Goal: Navigation & Orientation: Find specific page/section

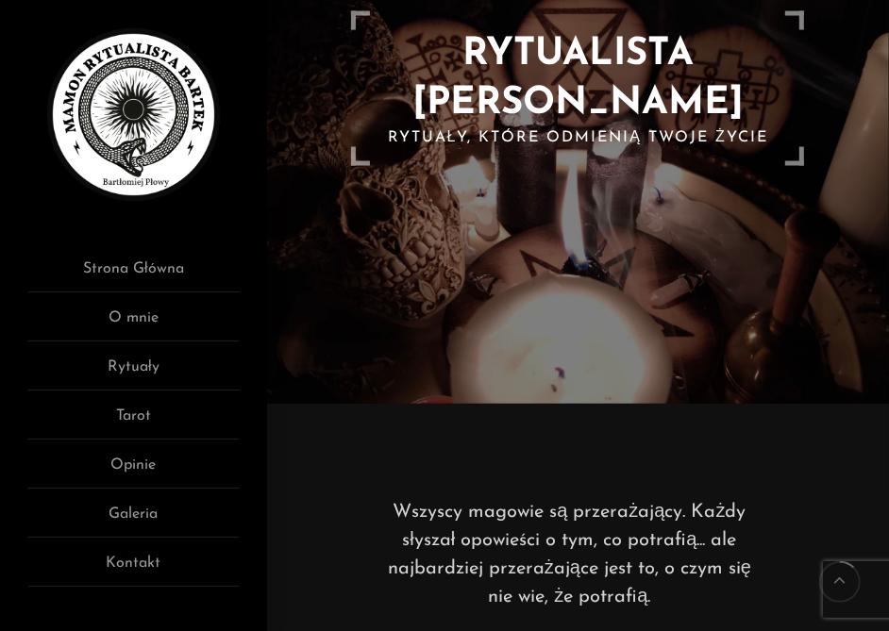
scroll to position [283, 0]
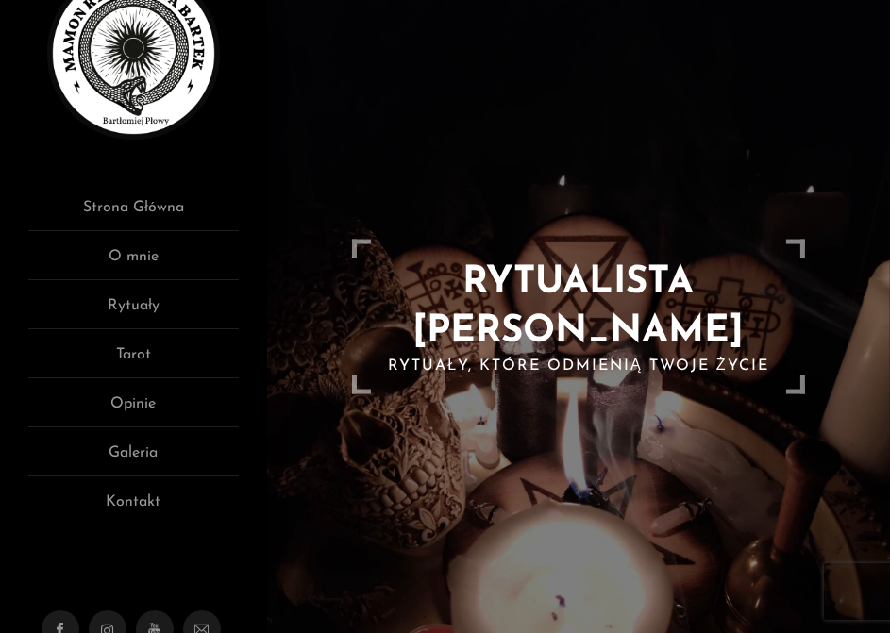
scroll to position [94, 0]
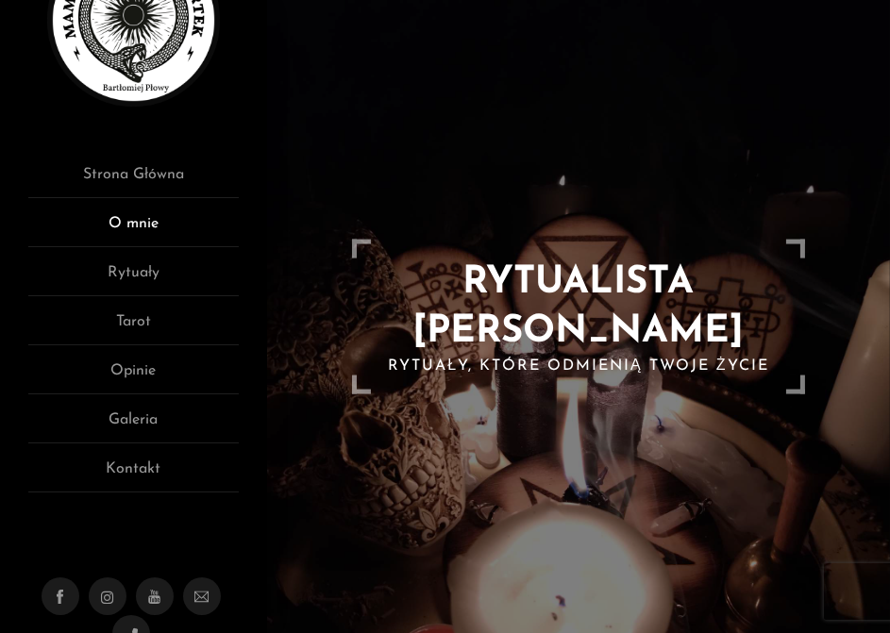
click at [149, 227] on link "O mnie" at bounding box center [133, 229] width 210 height 35
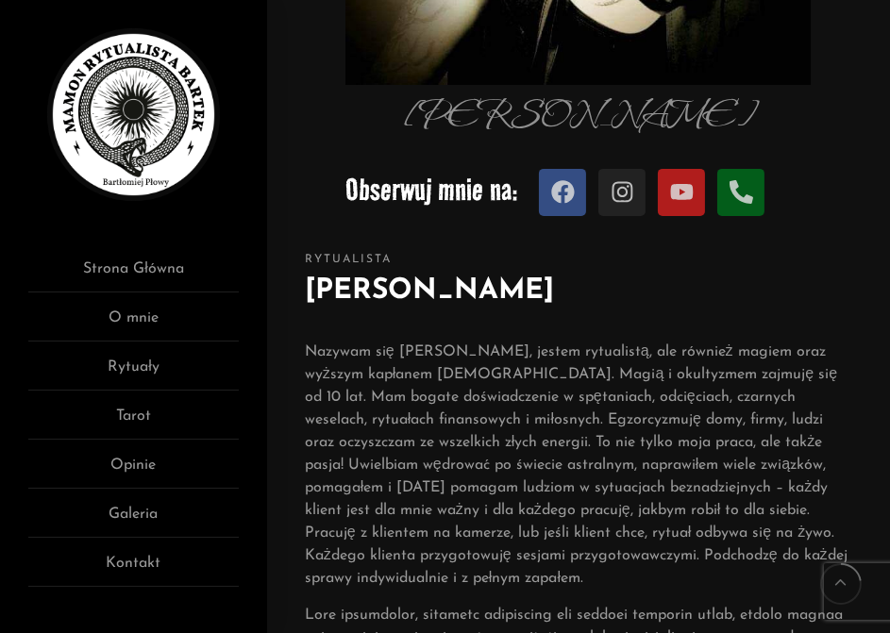
scroll to position [660, 0]
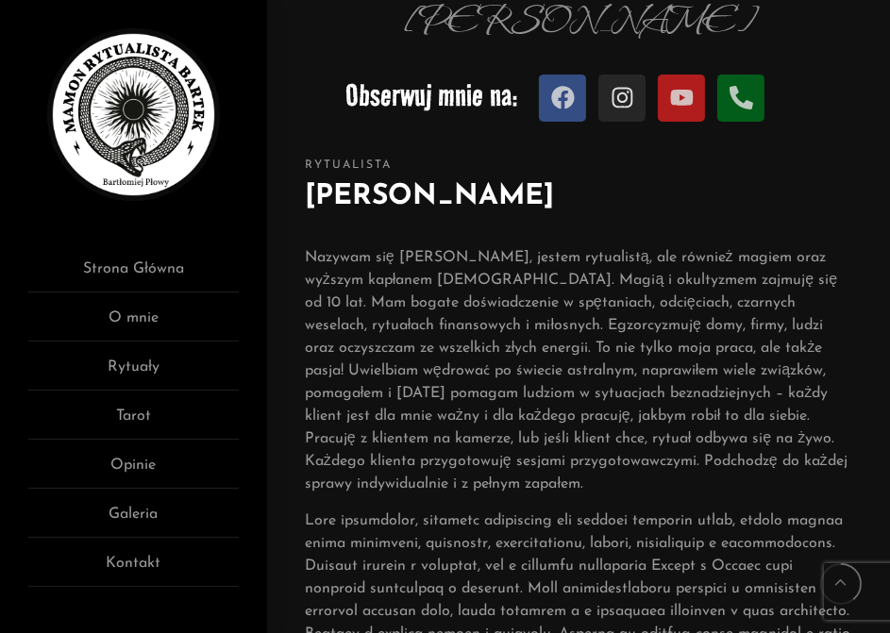
click at [619, 99] on icon at bounding box center [621, 98] width 21 height 21
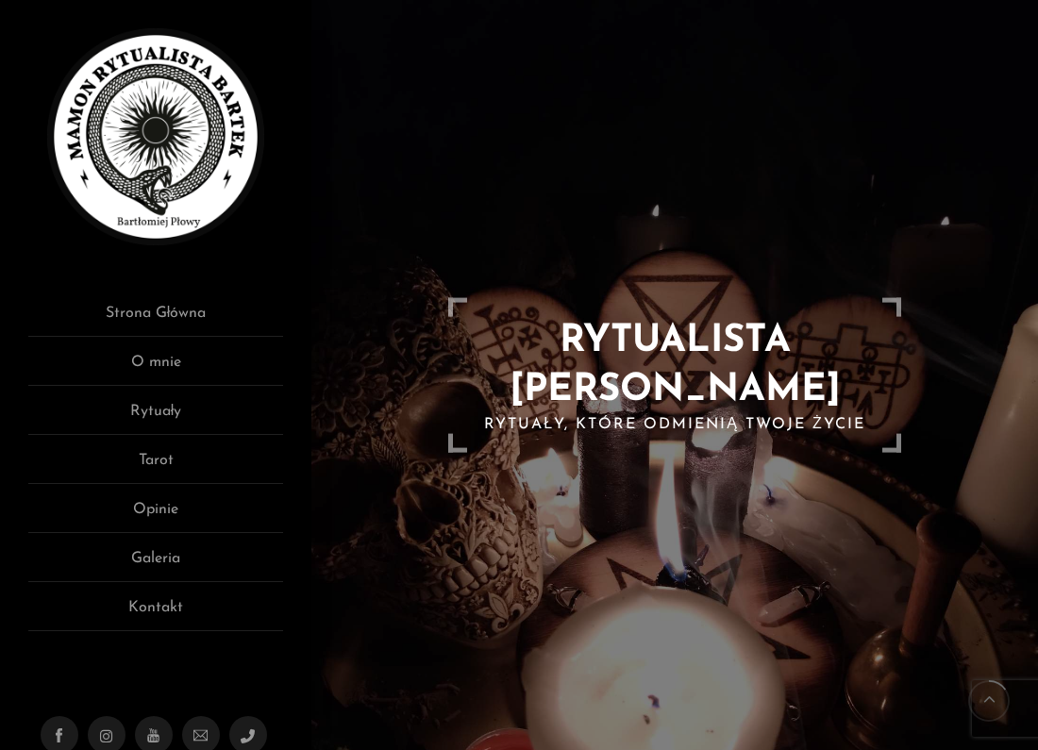
scroll to position [283, 0]
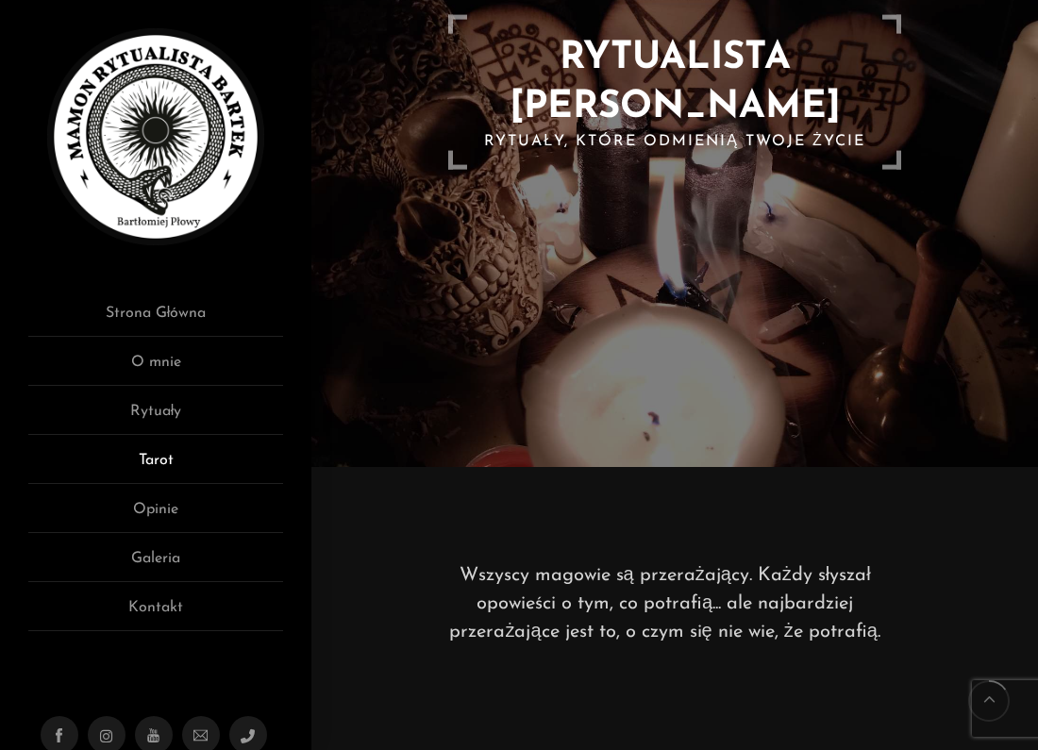
click at [143, 458] on link "Tarot" at bounding box center [155, 466] width 255 height 35
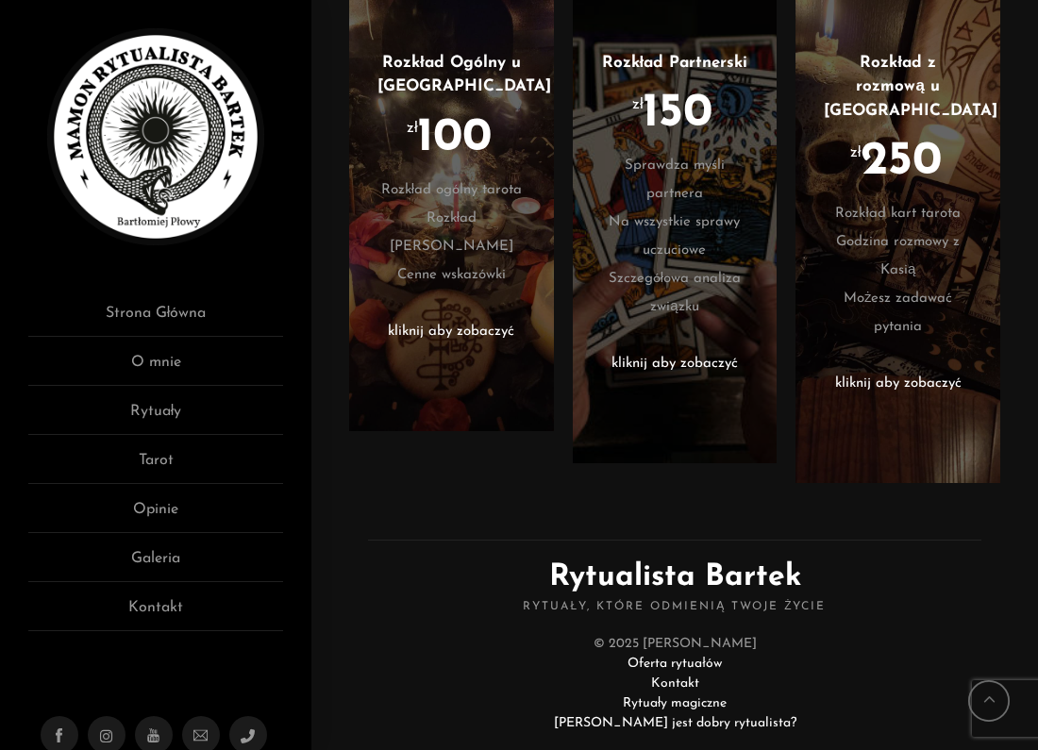
scroll to position [741, 0]
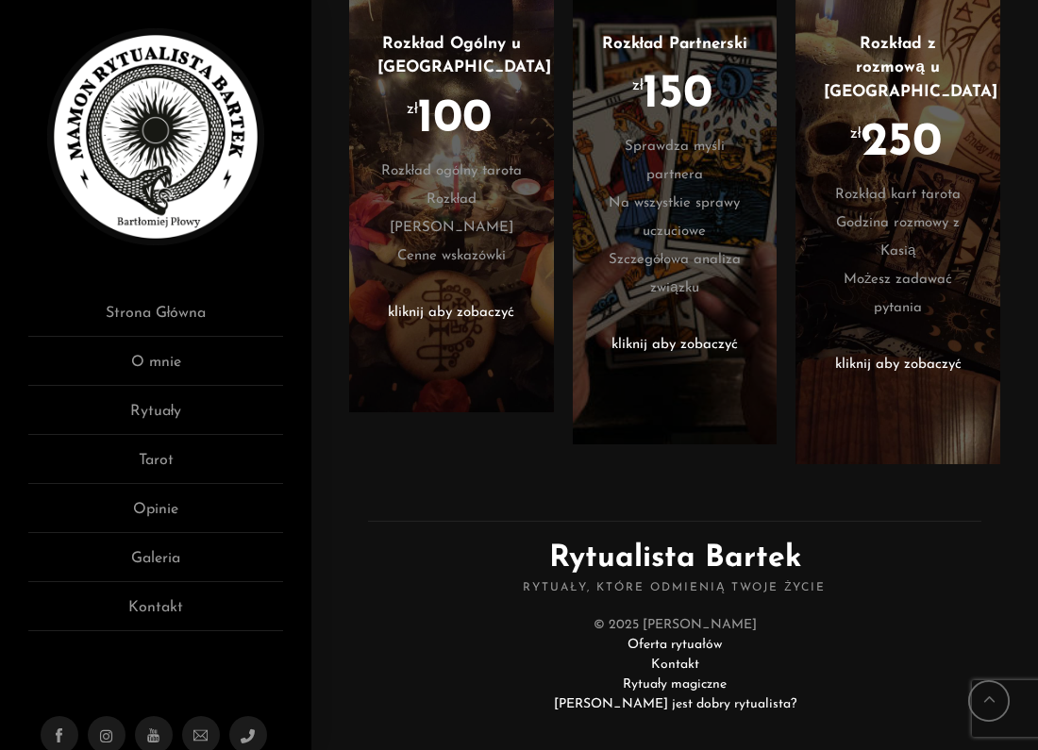
click at [664, 638] on link "Oferta rytuałów" at bounding box center [673, 645] width 93 height 14
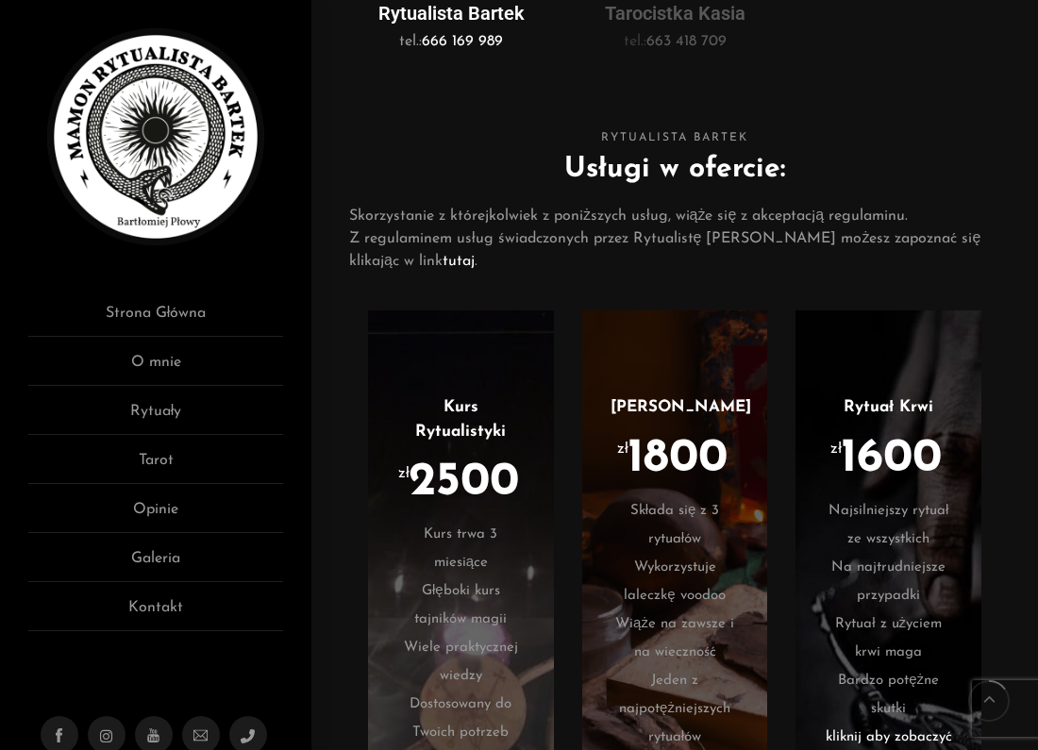
scroll to position [1038, 0]
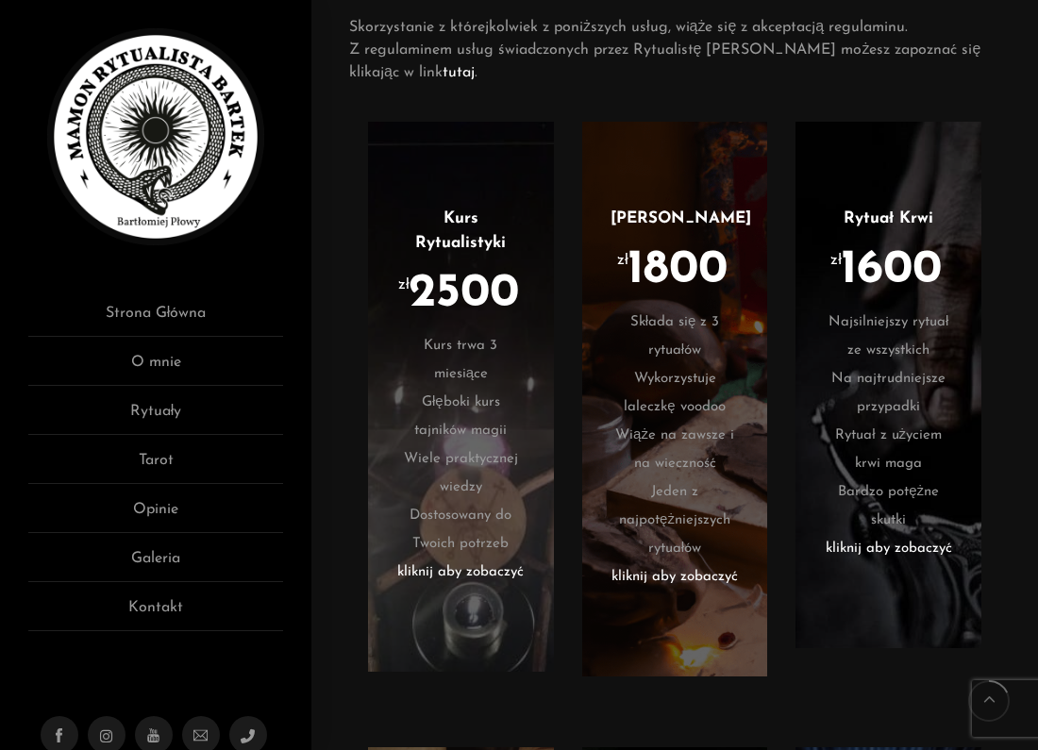
click at [504, 559] on li "kliknij aby zobaczyć" at bounding box center [460, 573] width 129 height 28
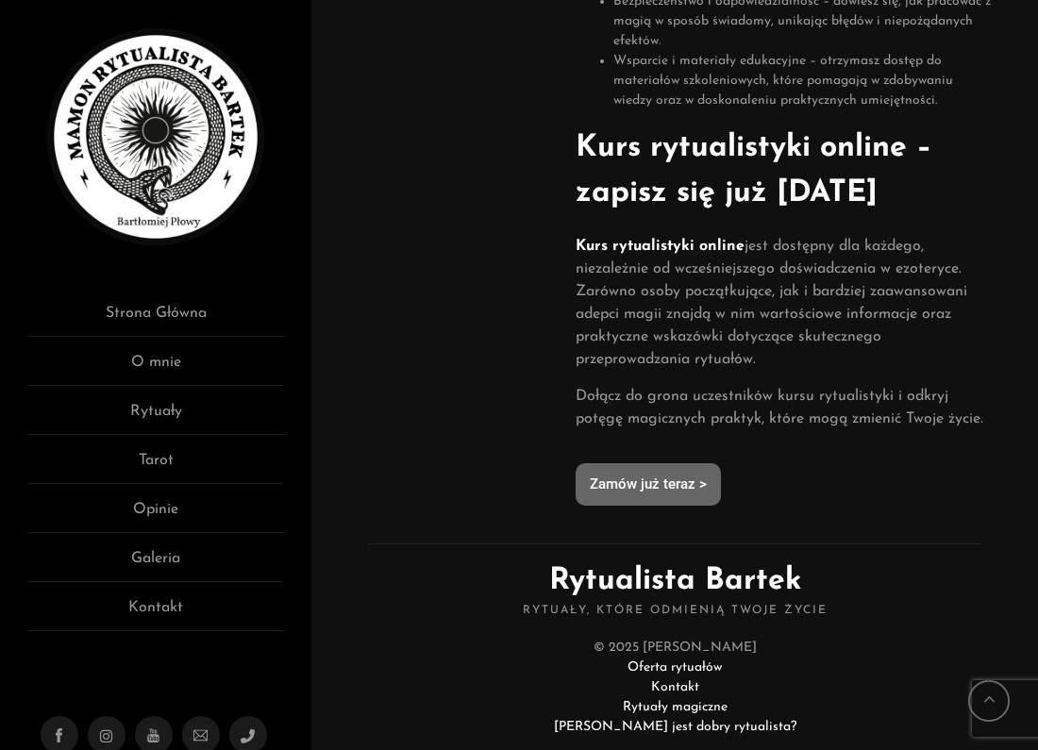
scroll to position [1596, 0]
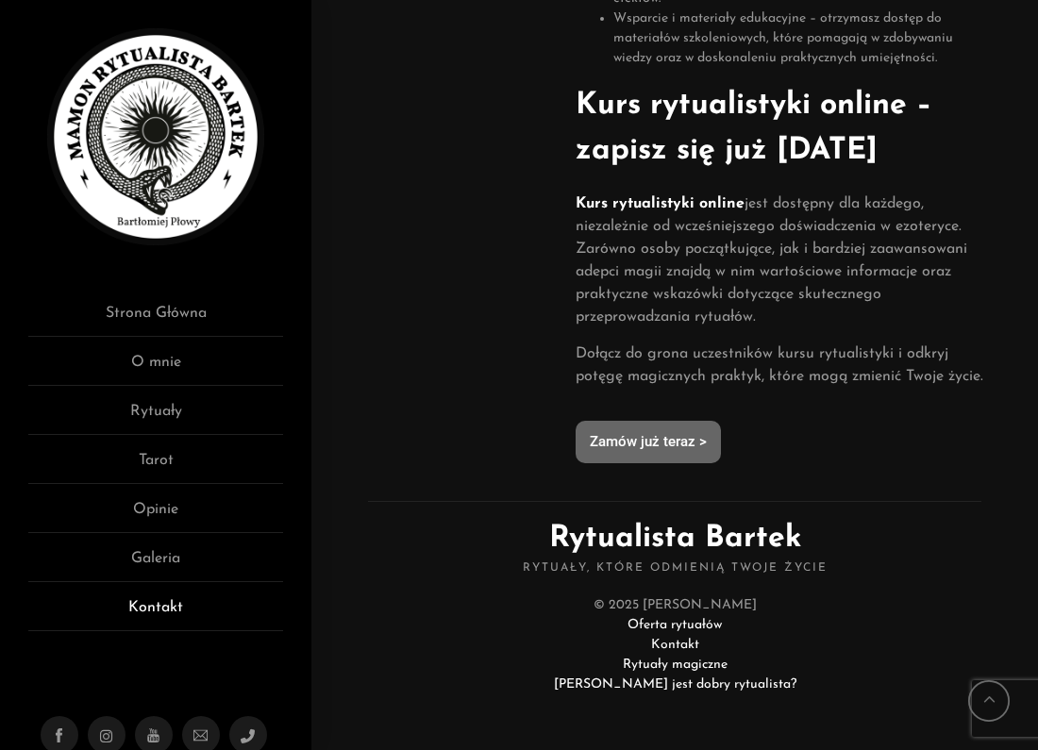
click at [163, 601] on link "Kontakt" at bounding box center [155, 613] width 255 height 35
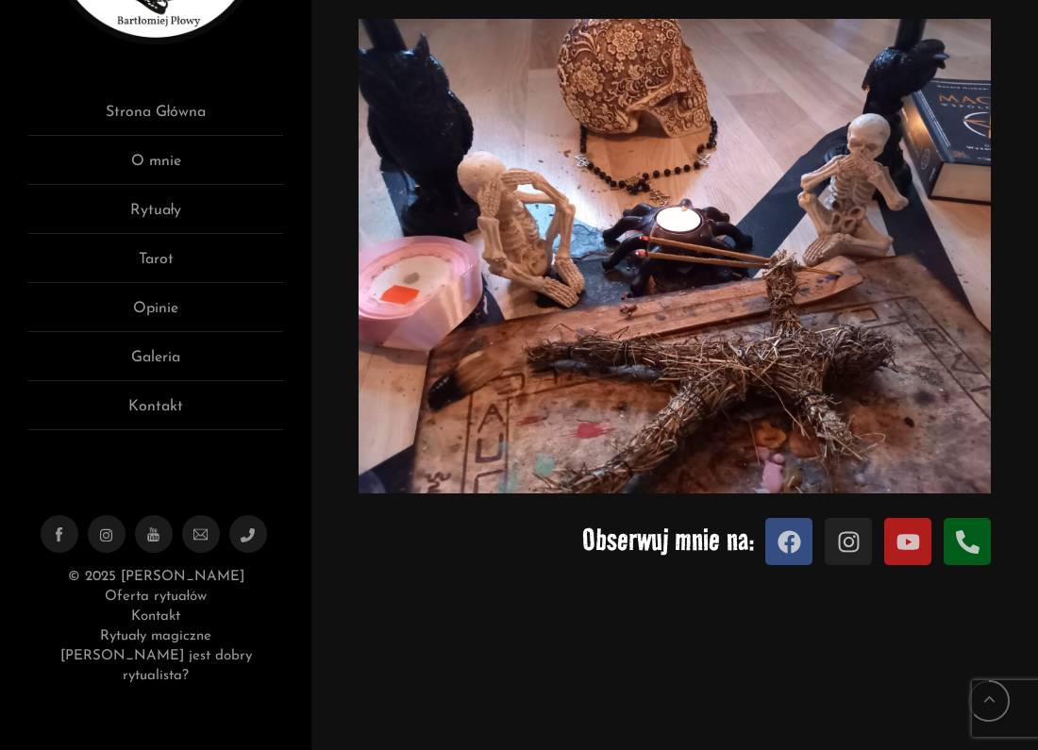
scroll to position [660, 0]
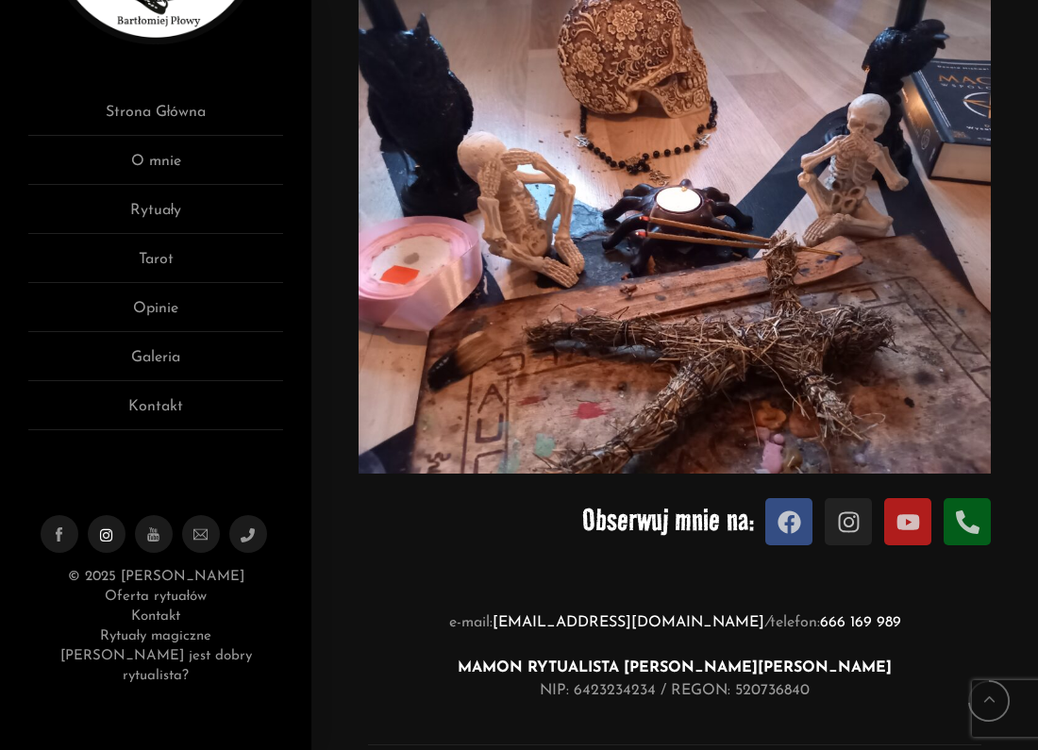
click at [96, 537] on link at bounding box center [106, 537] width 20 height 22
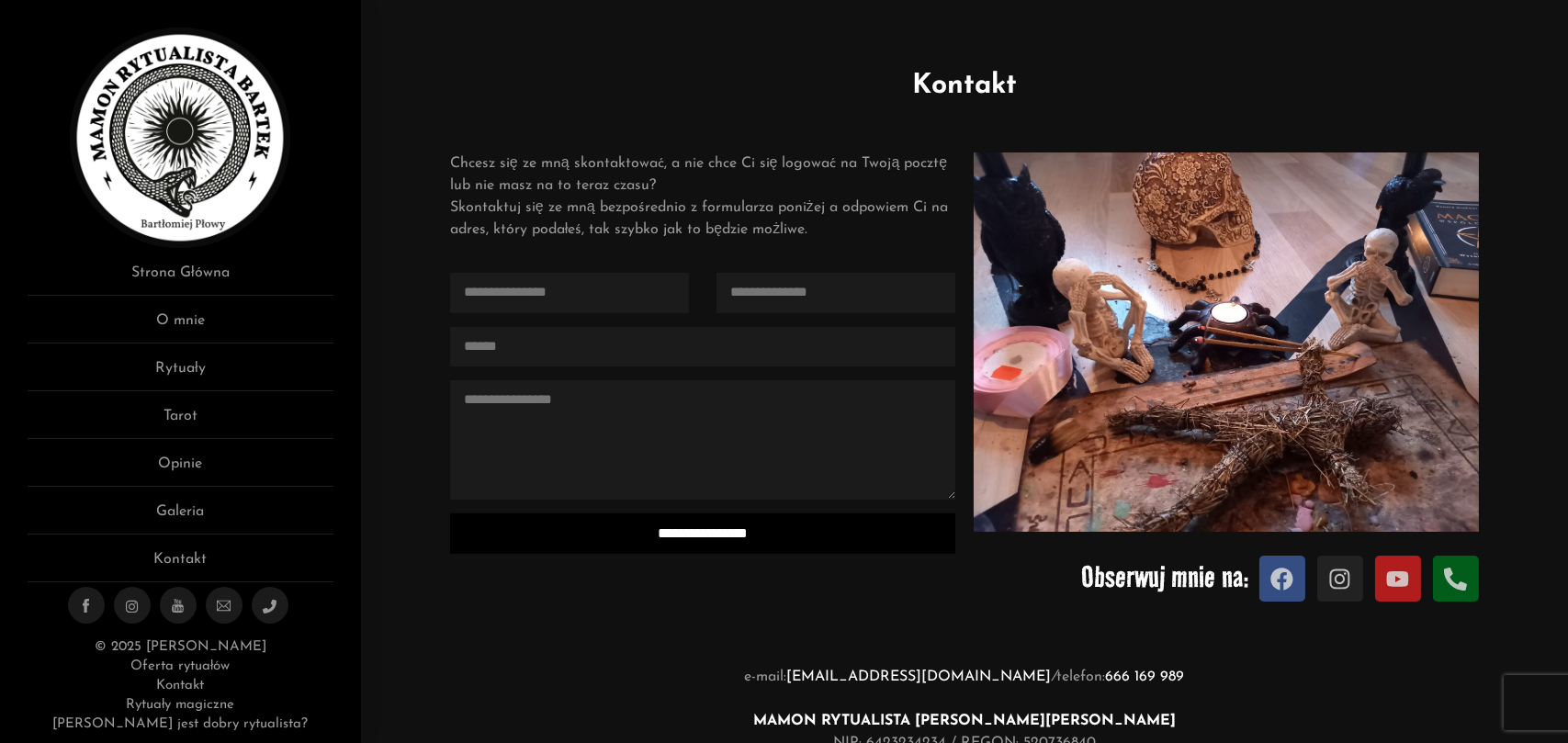
scroll to position [0, 0]
